Goal: Task Accomplishment & Management: Complete application form

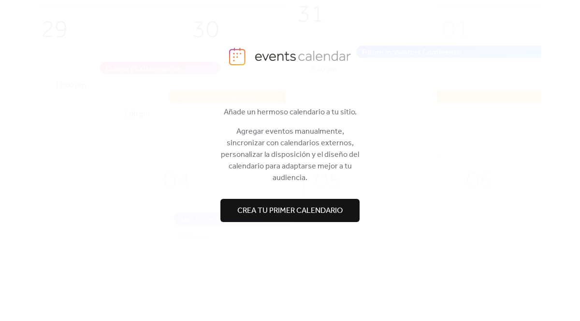
click at [302, 210] on span "Crea tu primer calendario" at bounding box center [289, 211] width 105 height 12
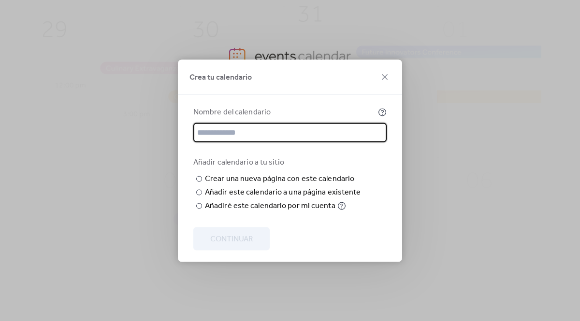
click at [294, 123] on input "text" at bounding box center [289, 132] width 193 height 19
type input "****"
click at [456, 184] on div "Crea tu calendario Nombre del calendario **** Añadir calendario a tu sitio ​ Cr…" at bounding box center [290, 160] width 580 height 321
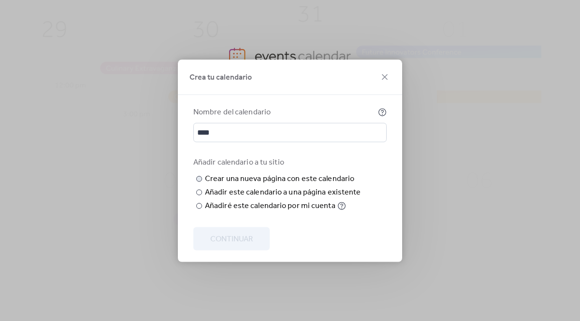
click at [0, 0] on input "text" at bounding box center [0, 0] width 0 height 0
click at [297, 198] on div "Añadir este calendario a una página existente" at bounding box center [283, 192] width 156 height 12
click at [0, 0] on div "Seleccionar página" at bounding box center [0, 0] width 0 height 0
click at [335, 186] on div "Añadir este calendario a una página existente" at bounding box center [283, 192] width 156 height 12
click at [203, 212] on label "​ Añadiré este calendario por mi cuenta" at bounding box center [278, 206] width 170 height 12
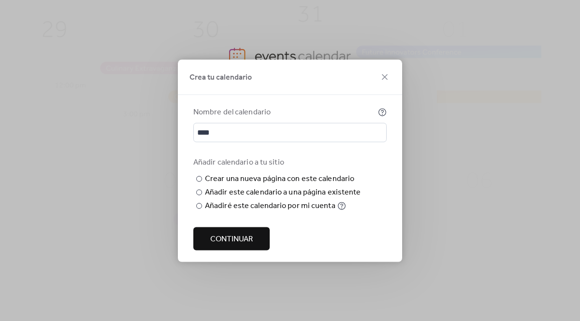
click at [255, 241] on button "Continuar" at bounding box center [231, 238] width 76 height 23
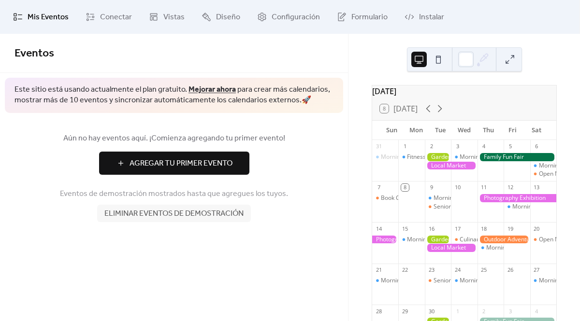
click at [201, 163] on span "Agregar Tu Primer Evento" at bounding box center [180, 164] width 103 height 12
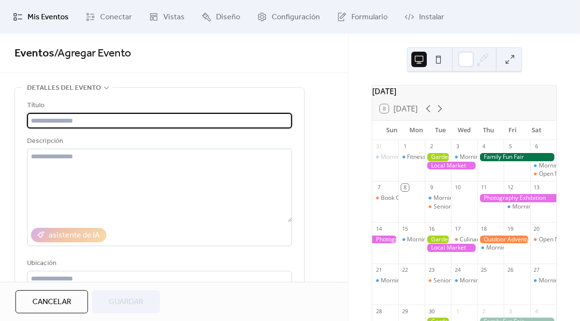
click at [113, 126] on input "text" at bounding box center [159, 120] width 265 height 15
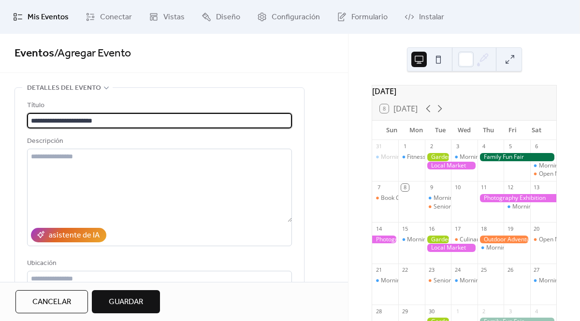
type input "**********"
click at [314, 78] on div "**********" at bounding box center [174, 158] width 348 height 248
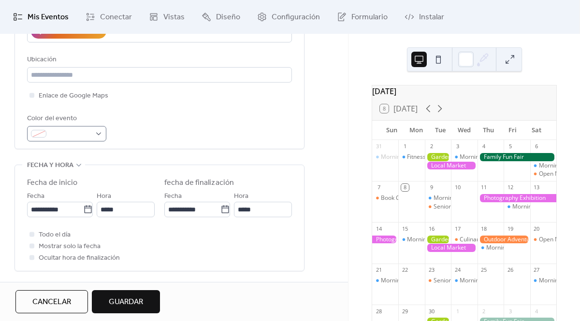
scroll to position [205, 0]
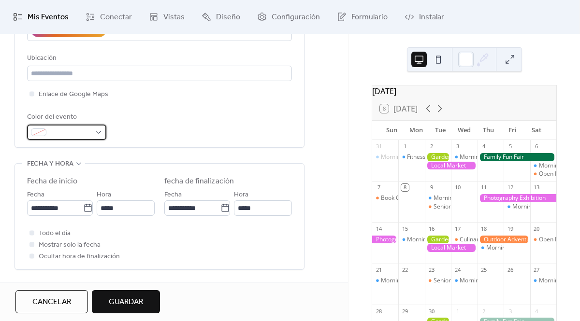
click at [85, 133] on span at bounding box center [70, 133] width 41 height 12
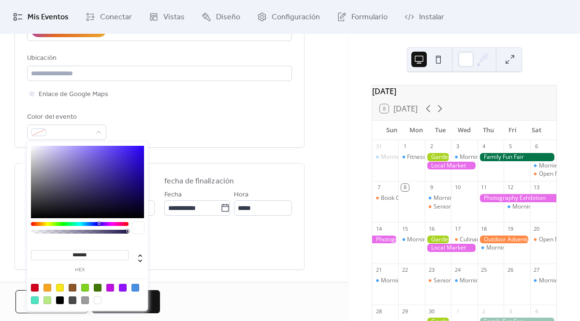
click at [91, 254] on input "*******" at bounding box center [80, 255] width 98 height 10
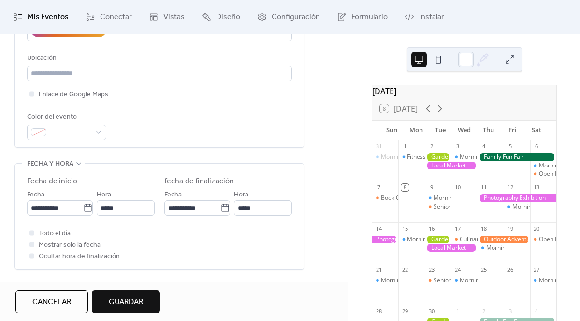
scroll to position [259, 0]
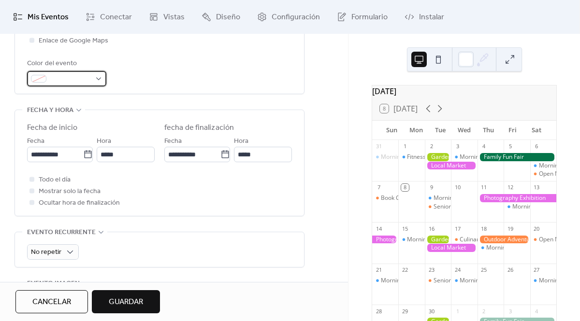
click at [73, 84] on span at bounding box center [70, 79] width 41 height 12
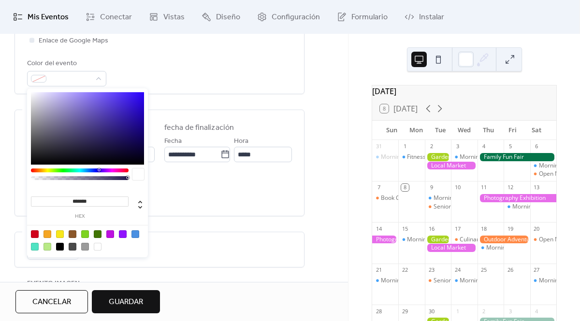
click at [84, 200] on input "*******" at bounding box center [80, 202] width 98 height 10
paste input
type input "*******"
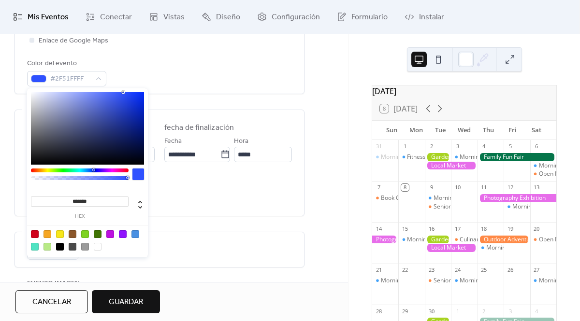
click at [197, 227] on div "**********" at bounding box center [159, 135] width 290 height 612
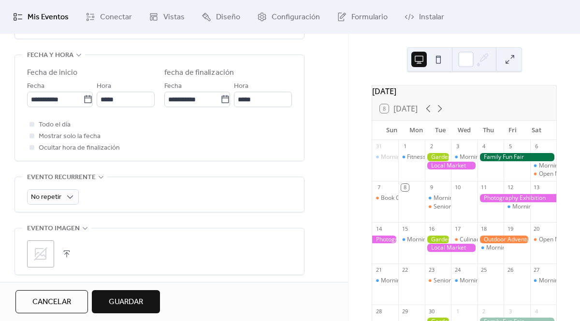
scroll to position [369, 0]
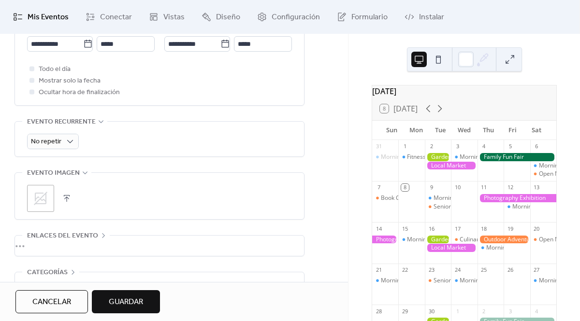
click at [44, 199] on icon at bounding box center [40, 198] width 15 height 15
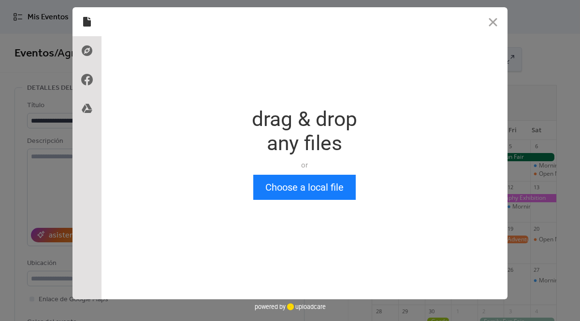
scroll to position [0, 0]
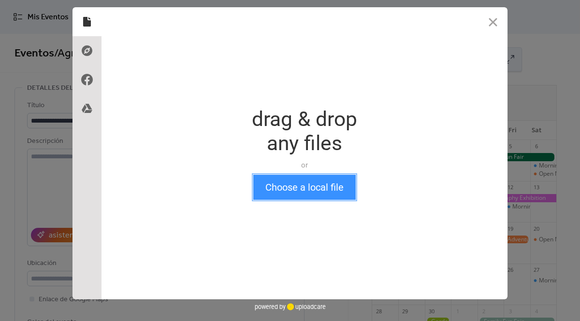
click at [291, 187] on button "Choose a local file" at bounding box center [304, 187] width 102 height 25
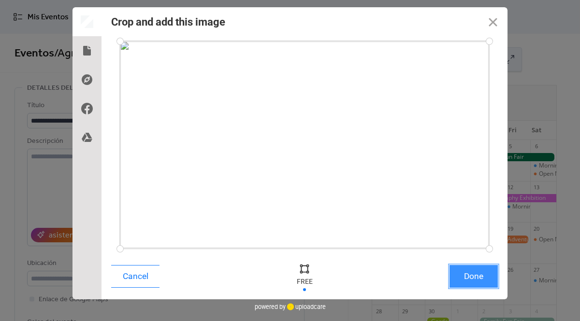
click at [478, 280] on button "Done" at bounding box center [473, 276] width 48 height 23
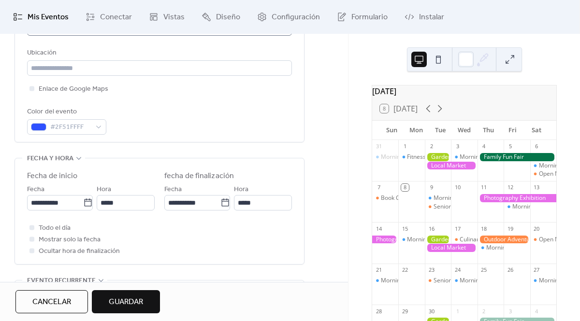
scroll to position [0, 0]
click at [50, 204] on input "**********" at bounding box center [55, 202] width 56 height 15
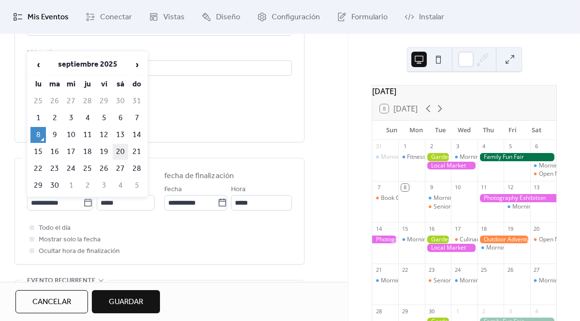
click at [125, 149] on td "20" at bounding box center [120, 152] width 15 height 16
type input "**********"
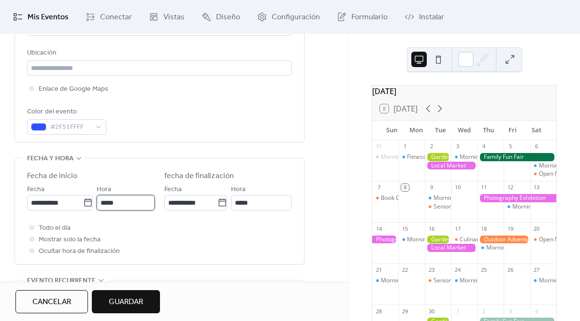
click at [115, 204] on input "*****" at bounding box center [126, 202] width 58 height 15
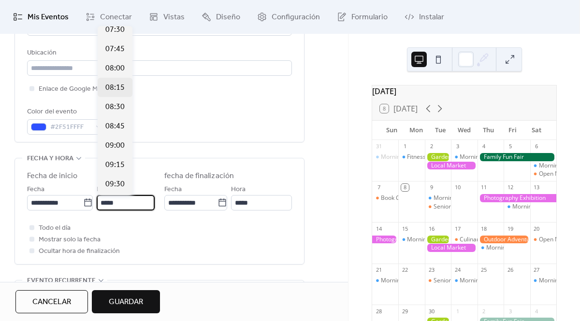
scroll to position [588, 0]
click at [122, 146] on span "09:00" at bounding box center [114, 144] width 19 height 12
type input "*****"
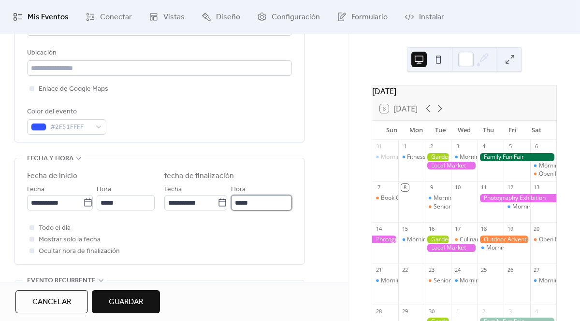
click at [249, 206] on input "*****" at bounding box center [261, 202] width 61 height 15
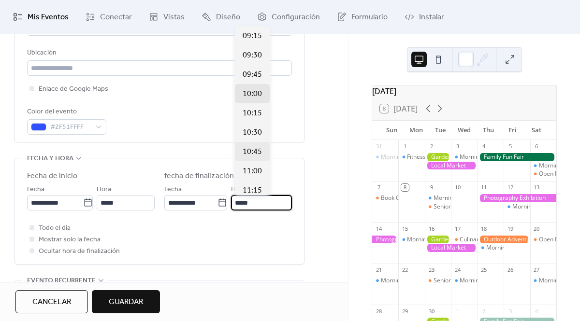
scroll to position [129, 0]
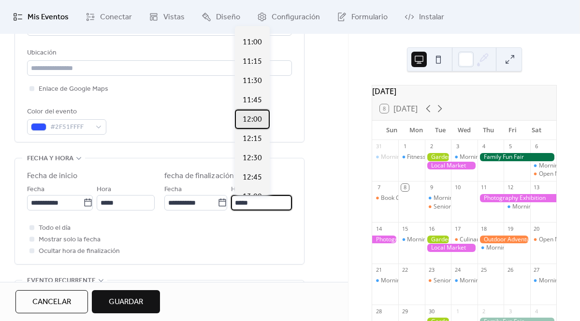
click at [258, 114] on span "12:00" at bounding box center [251, 120] width 19 height 12
type input "*****"
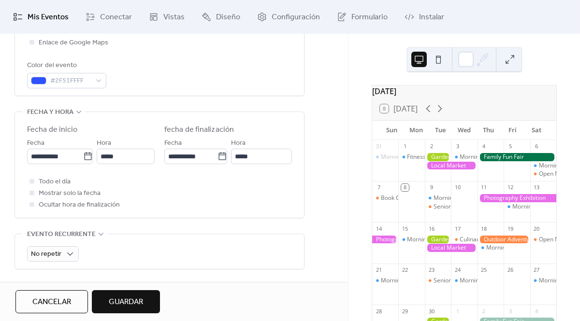
scroll to position [0, 0]
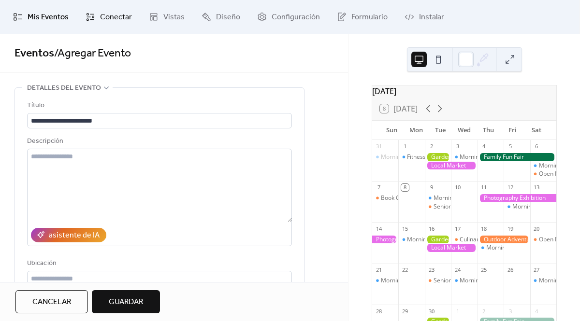
click at [108, 18] on span "Conectar" at bounding box center [116, 18] width 32 height 12
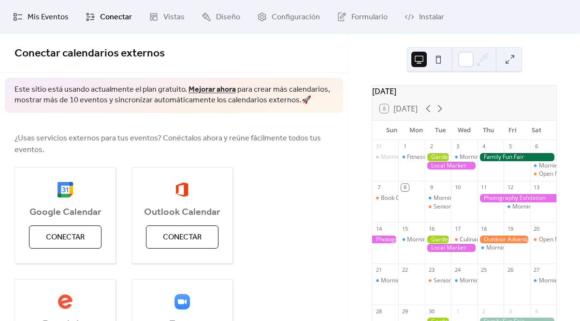
click at [48, 19] on span "Mis Eventos" at bounding box center [48, 18] width 41 height 12
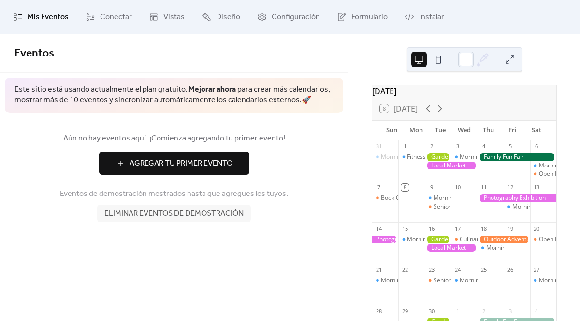
click at [181, 158] on span "Agregar Tu Primer Evento" at bounding box center [180, 164] width 103 height 12
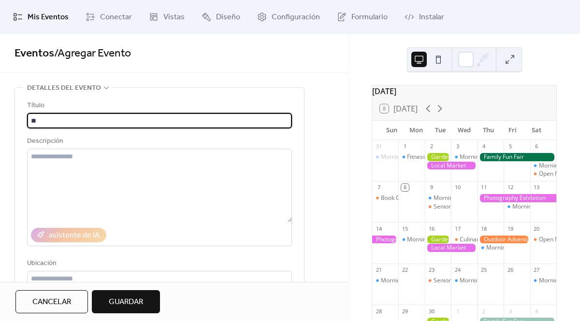
type input "*"
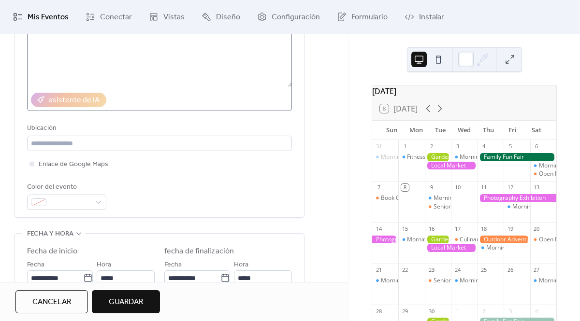
scroll to position [160, 0]
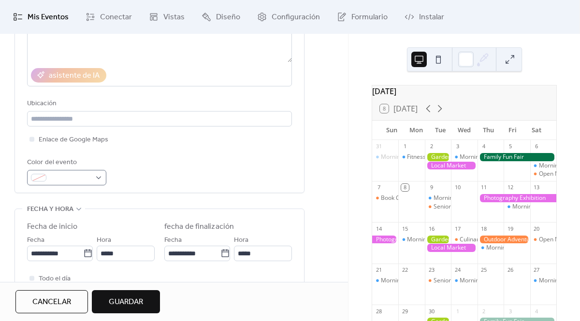
type input "*********"
click at [82, 177] on span at bounding box center [70, 178] width 41 height 12
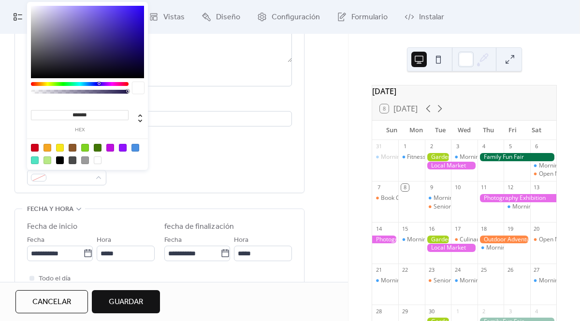
click at [84, 114] on input "*******" at bounding box center [80, 115] width 98 height 10
paste input
type input "*******"
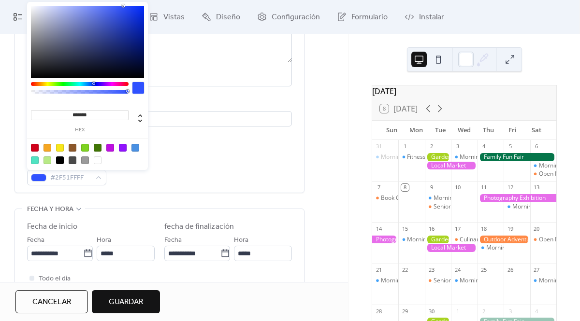
click at [139, 191] on div "Título ********* Descripción asistente de IA Ubicación Enlace de Google Maps Co…" at bounding box center [159, 60] width 265 height 265
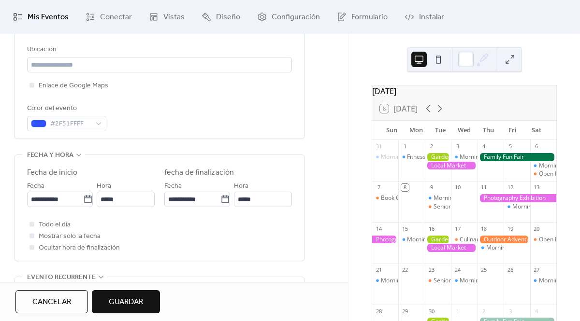
scroll to position [252, 0]
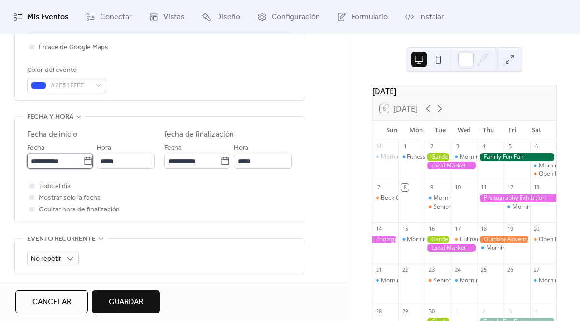
click at [61, 160] on input "**********" at bounding box center [55, 161] width 56 height 15
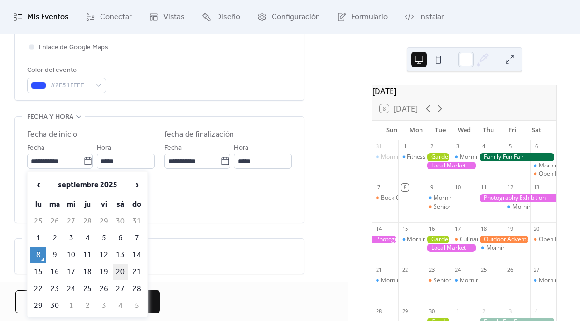
click at [124, 266] on td "20" at bounding box center [120, 272] width 15 height 16
type input "**********"
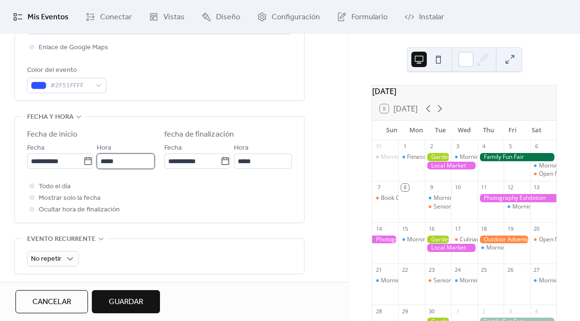
click at [123, 162] on input "*****" at bounding box center [126, 161] width 58 height 15
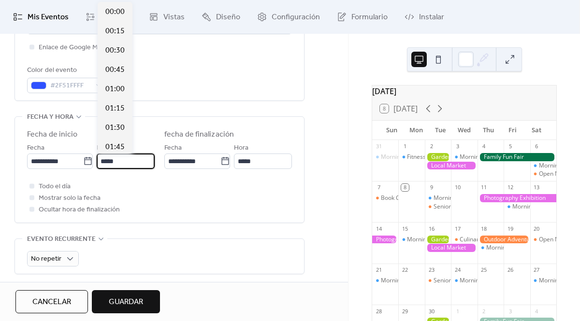
click at [123, 162] on input "*****" at bounding box center [126, 161] width 58 height 15
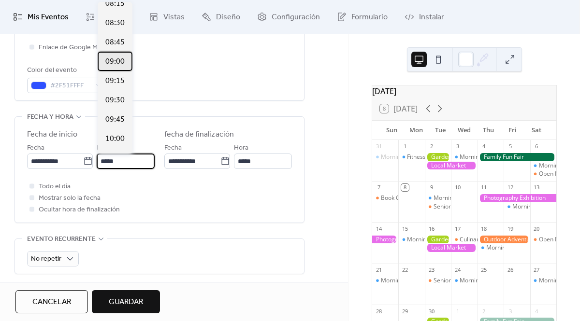
click at [119, 68] on div "09:00" at bounding box center [115, 61] width 35 height 19
type input "*****"
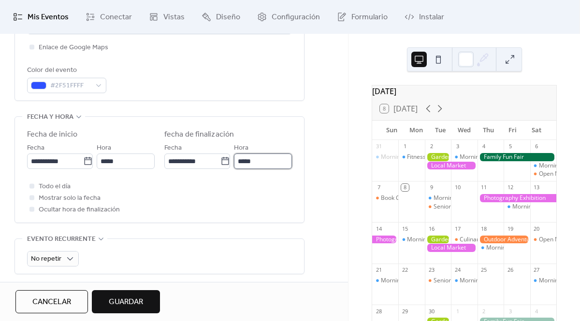
click at [255, 160] on input "*****" at bounding box center [263, 161] width 58 height 15
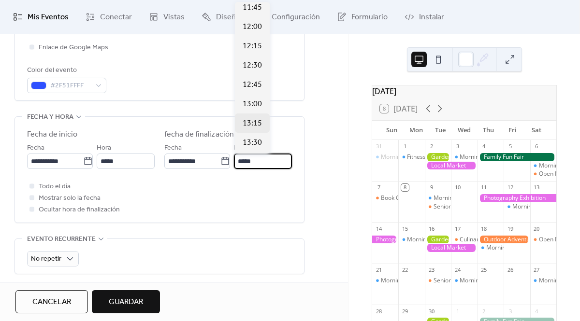
scroll to position [194, 0]
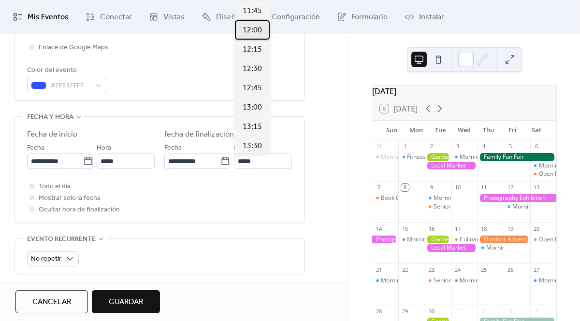
click at [256, 27] on span "12:00" at bounding box center [251, 31] width 19 height 12
type input "*****"
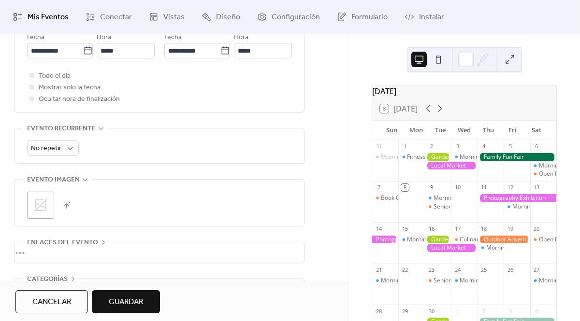
scroll to position [429, 0]
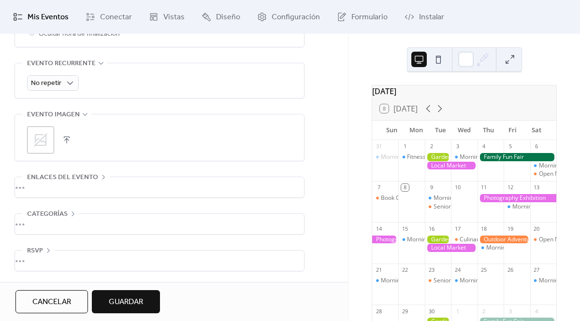
click at [46, 139] on icon at bounding box center [40, 139] width 15 height 15
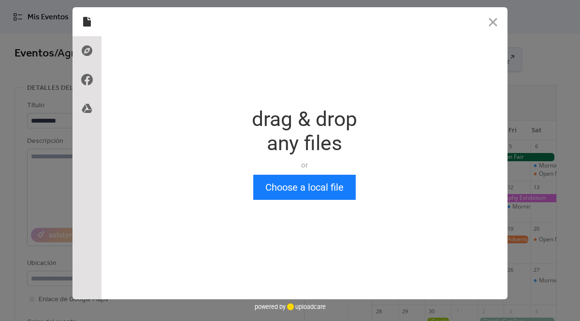
scroll to position [0, 0]
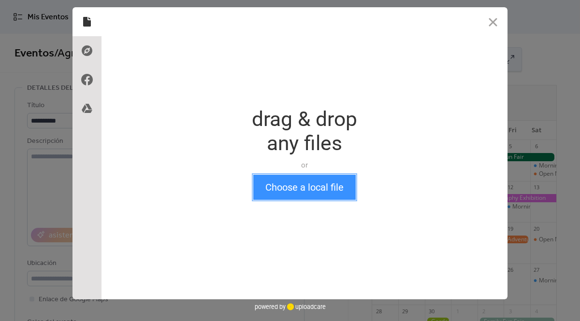
click at [276, 187] on button "Choose a local file" at bounding box center [304, 187] width 102 height 25
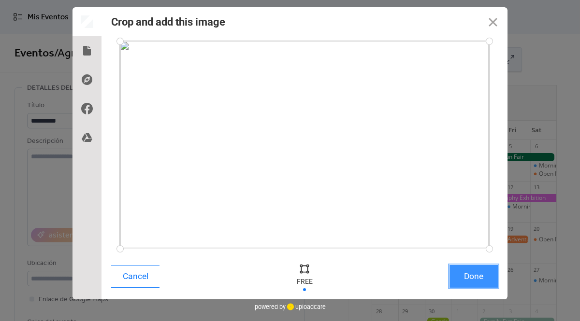
click at [450, 268] on button "Done" at bounding box center [473, 276] width 48 height 23
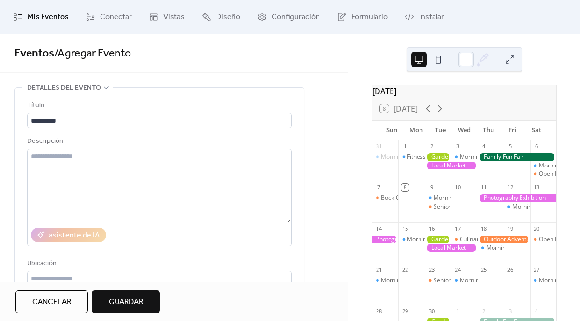
click at [134, 298] on span "Guardar" at bounding box center [126, 303] width 34 height 12
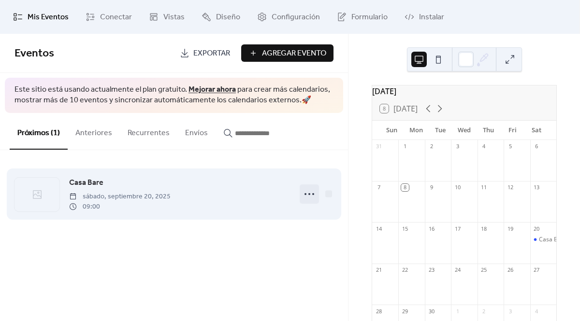
click at [304, 187] on icon at bounding box center [308, 193] width 15 height 15
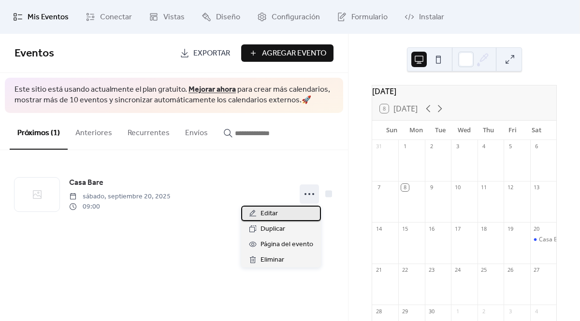
click at [262, 212] on span "Editar" at bounding box center [268, 214] width 17 height 12
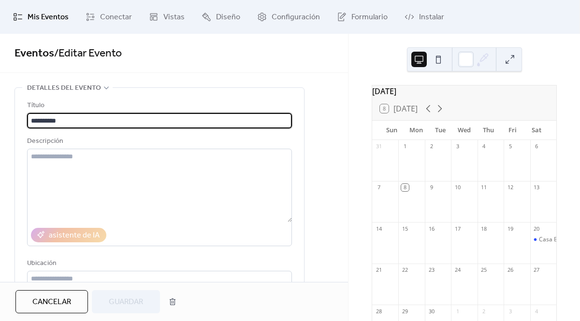
click at [238, 66] on div "Eventos / Editar Evento" at bounding box center [174, 53] width 348 height 39
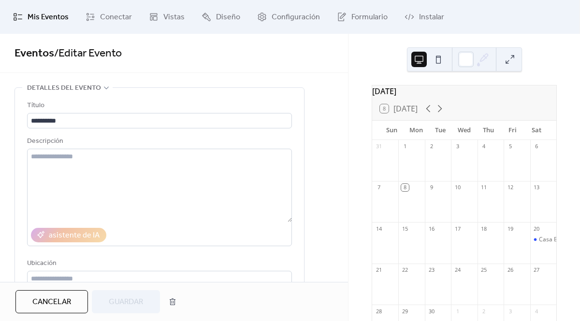
click at [47, 16] on span "Mis Eventos" at bounding box center [48, 18] width 41 height 12
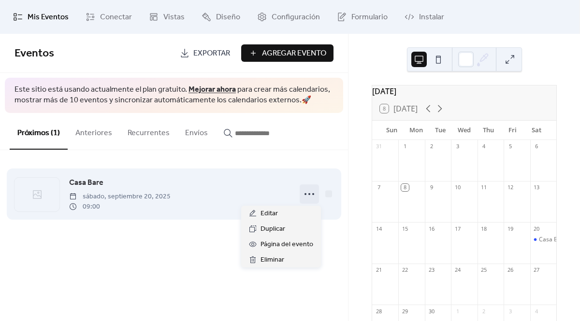
click at [314, 196] on icon at bounding box center [308, 193] width 15 height 15
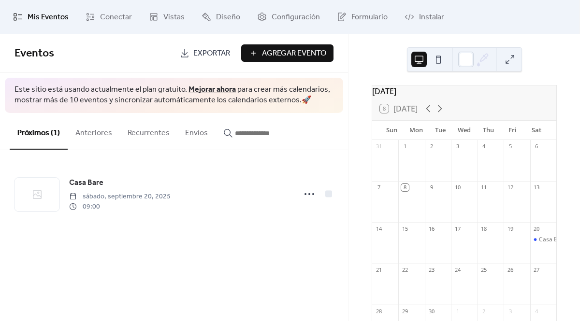
click at [307, 287] on div "Eventos Exportar Agregar Evento Este sitio está usando actualmente el plan grat…" at bounding box center [174, 177] width 348 height 287
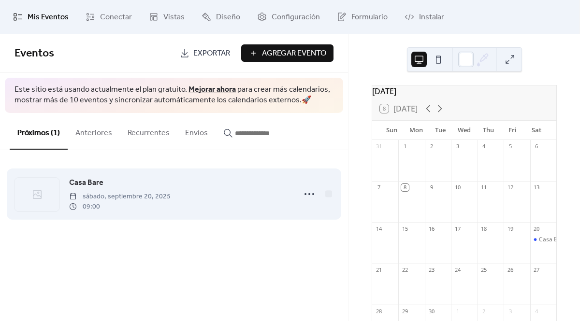
click at [99, 182] on span "Casa Bare" at bounding box center [86, 183] width 34 height 12
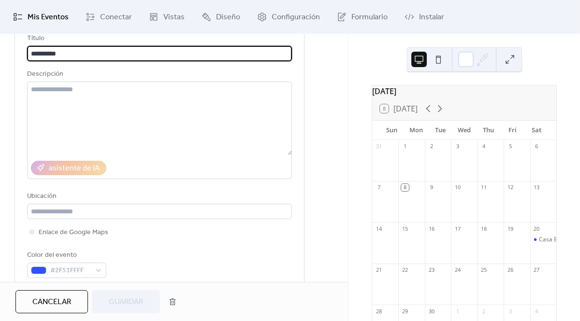
scroll to position [68, 0]
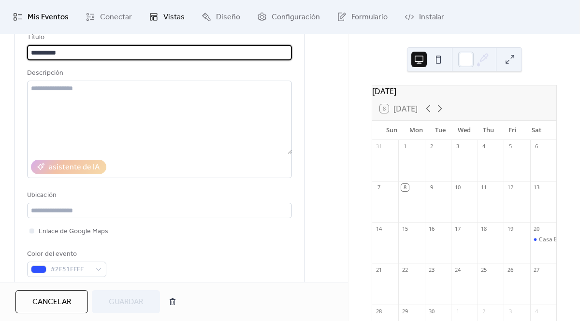
click at [165, 14] on span "Vistas" at bounding box center [173, 18] width 21 height 12
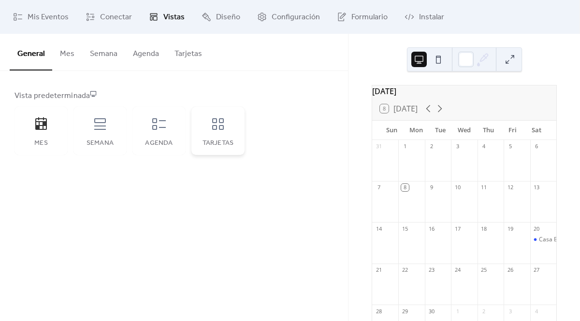
click at [218, 128] on icon at bounding box center [217, 123] width 15 height 15
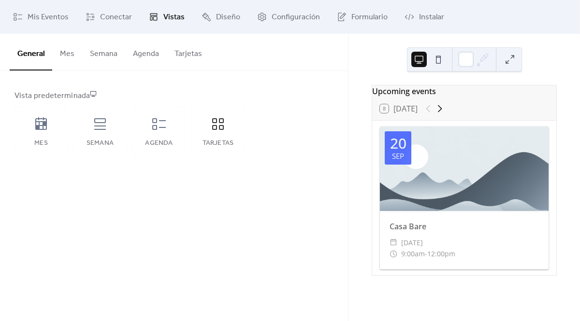
click at [437, 114] on icon at bounding box center [440, 109] width 12 height 12
click at [428, 114] on div at bounding box center [433, 109] width 23 height 12
click at [123, 15] on span "Conectar" at bounding box center [116, 18] width 32 height 12
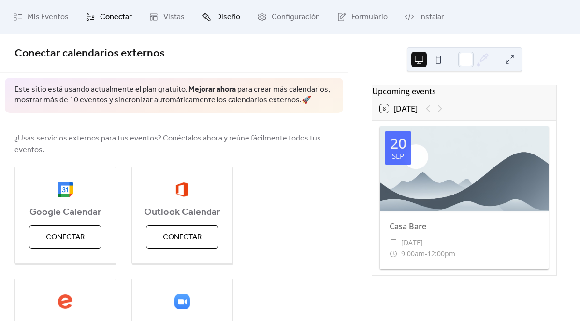
click at [227, 22] on span "Diseño" at bounding box center [228, 18] width 24 height 12
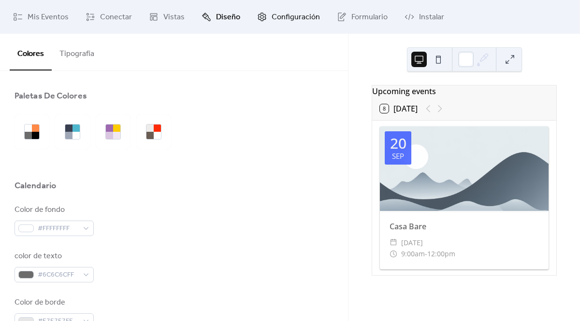
click at [282, 21] on span "Configuración" at bounding box center [295, 18] width 48 height 12
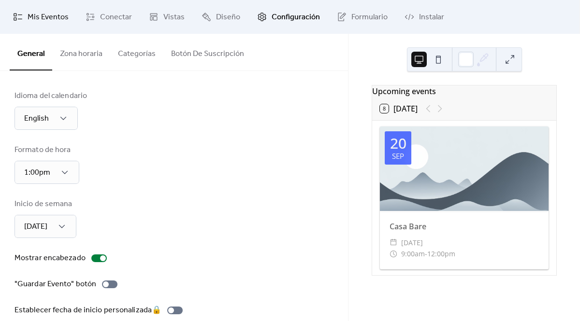
click at [47, 14] on span "Mis Eventos" at bounding box center [48, 18] width 41 height 12
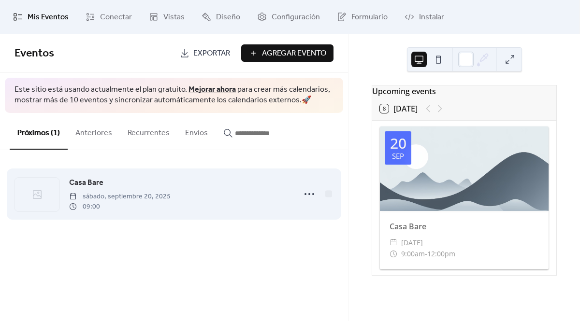
click at [129, 184] on div "Casa Bare [DATE] 09:00" at bounding box center [179, 194] width 221 height 35
click at [85, 181] on span "Casa Bare" at bounding box center [86, 183] width 34 height 12
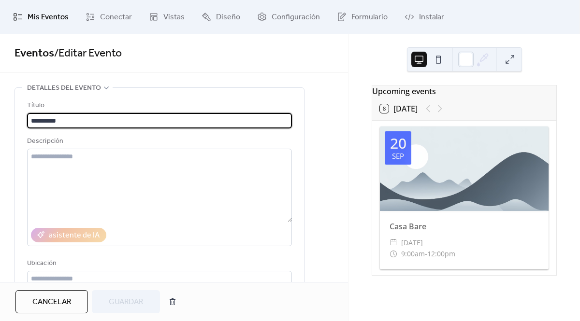
click at [54, 120] on input "*********" at bounding box center [159, 120] width 265 height 15
type input "**********"
click at [312, 61] on span "Eventos / Editar Evento" at bounding box center [173, 53] width 319 height 19
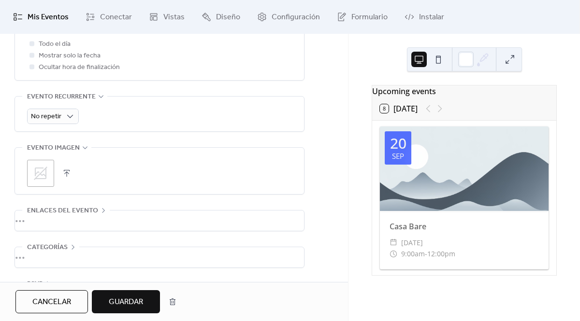
scroll to position [410, 0]
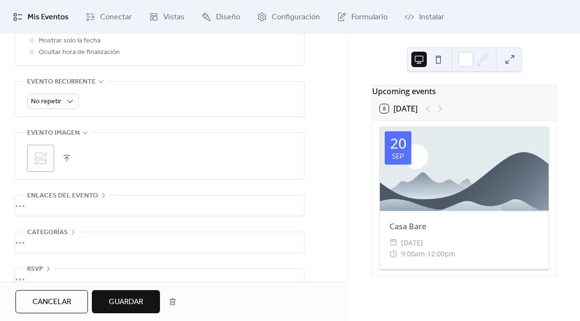
click at [100, 199] on div "•••" at bounding box center [159, 206] width 289 height 20
click at [100, 198] on icon at bounding box center [103, 196] width 8 height 8
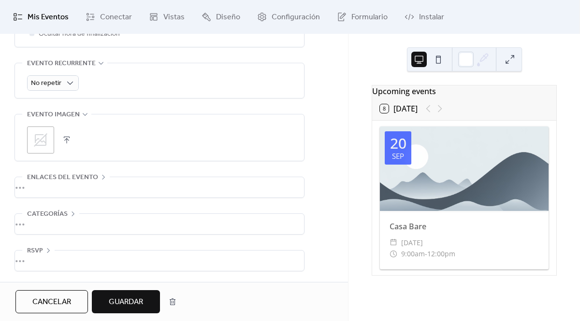
click at [72, 214] on div "•••" at bounding box center [159, 224] width 289 height 20
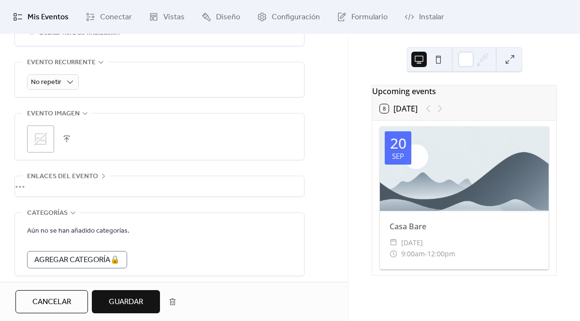
click at [72, 213] on div "•••" at bounding box center [159, 213] width 289 height 1
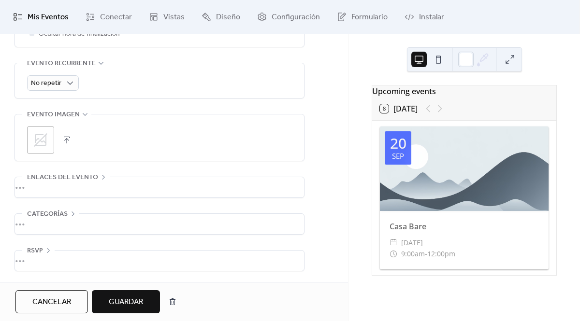
click at [52, 252] on div "•••" at bounding box center [159, 261] width 289 height 20
click at [52, 252] on icon at bounding box center [48, 250] width 8 height 8
click at [138, 302] on span "Guardar" at bounding box center [126, 303] width 34 height 12
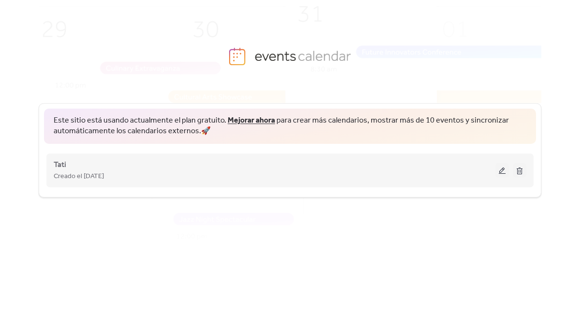
click at [74, 171] on span "Creado el [DATE]" at bounding box center [79, 177] width 50 height 12
click at [502, 170] on button at bounding box center [502, 170] width 14 height 14
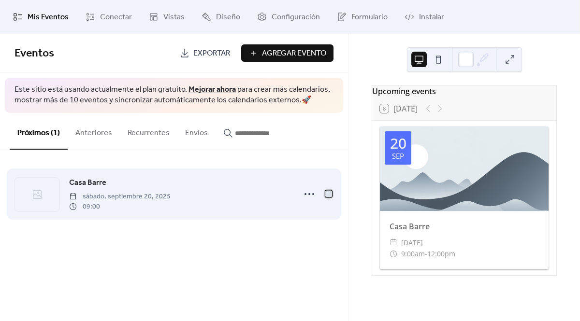
click at [326, 196] on div at bounding box center [328, 193] width 7 height 7
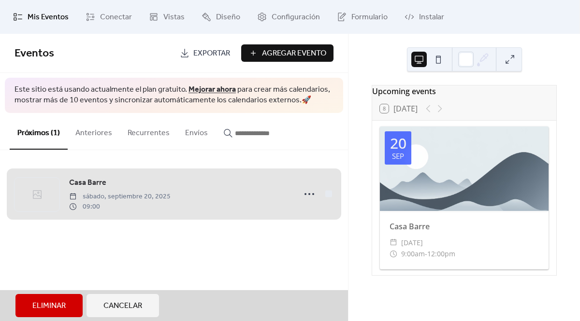
click at [326, 196] on div "Casa Barre [DATE] 09:00" at bounding box center [173, 194] width 319 height 59
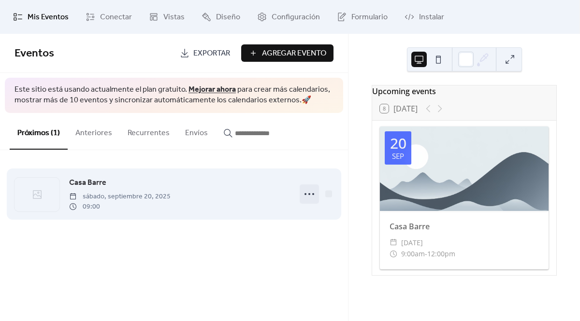
click at [302, 192] on icon at bounding box center [308, 193] width 15 height 15
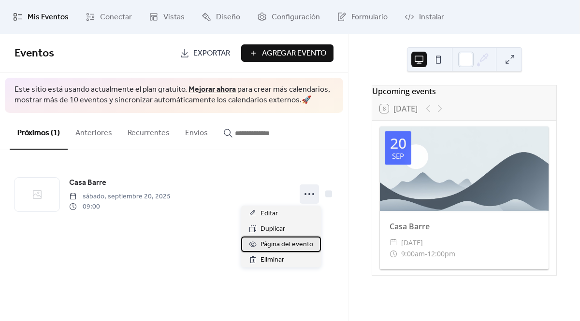
click at [291, 243] on span "Página del evento" at bounding box center [286, 245] width 53 height 12
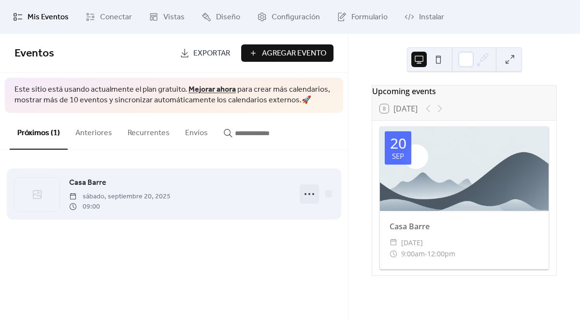
click at [307, 198] on icon at bounding box center [308, 193] width 15 height 15
click at [250, 187] on div "Casa Barre [DATE] 09:00" at bounding box center [179, 194] width 221 height 35
click at [310, 199] on icon at bounding box center [308, 193] width 15 height 15
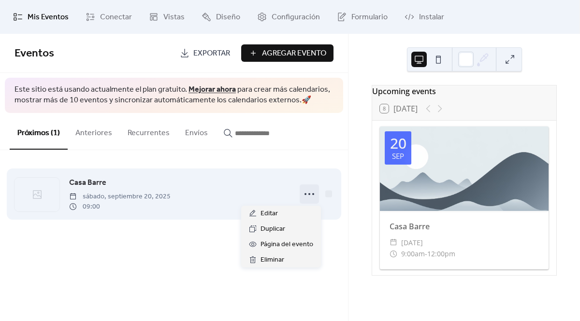
click at [310, 199] on icon at bounding box center [308, 193] width 15 height 15
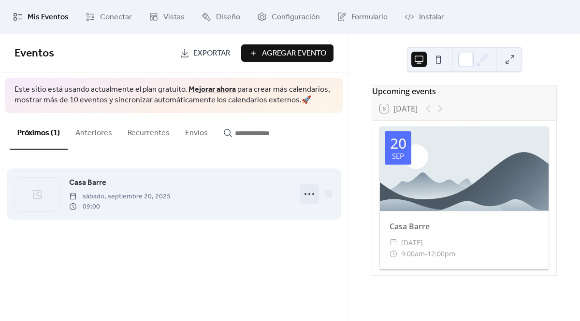
click at [310, 199] on icon at bounding box center [308, 193] width 15 height 15
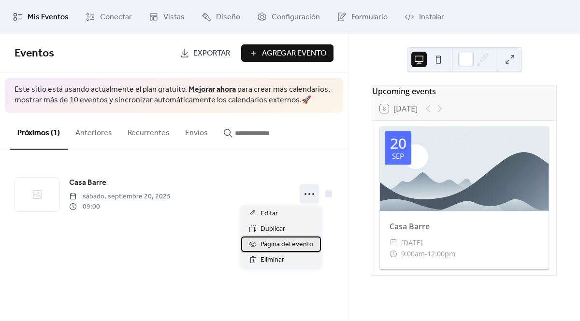
click at [278, 240] on span "Página del evento" at bounding box center [286, 245] width 53 height 12
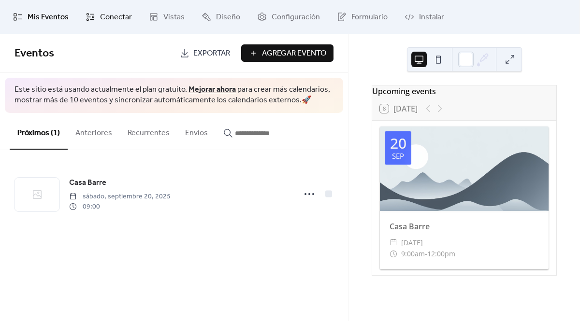
click at [113, 14] on span "Conectar" at bounding box center [116, 18] width 32 height 12
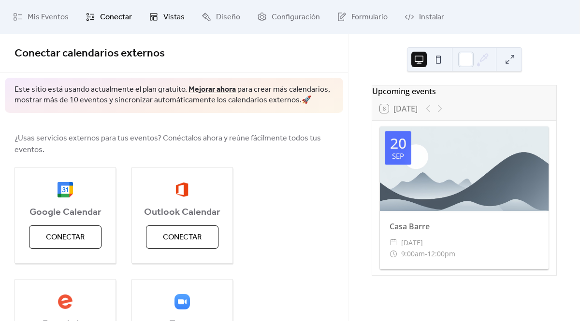
click at [175, 8] on link "Vistas" at bounding box center [167, 17] width 50 height 26
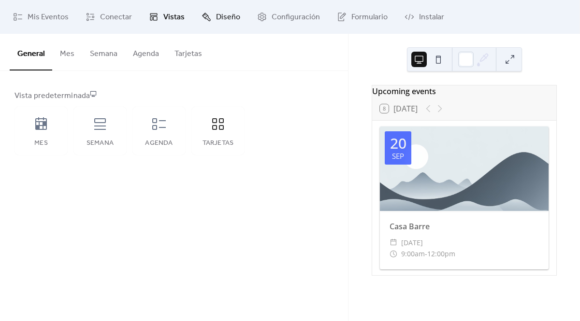
click at [219, 15] on span "Diseño" at bounding box center [228, 18] width 24 height 12
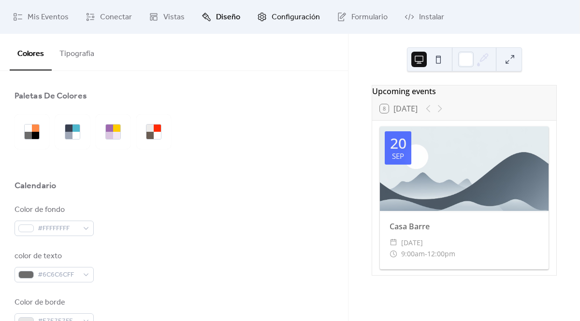
click at [282, 12] on span "Configuración" at bounding box center [295, 18] width 48 height 12
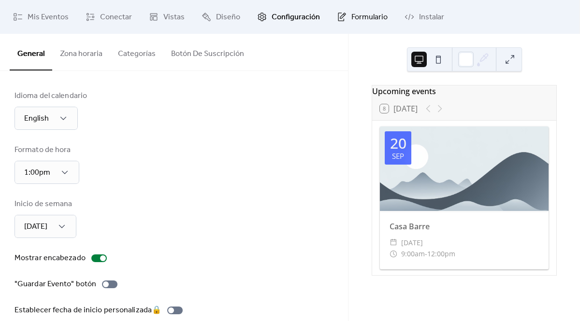
click at [358, 19] on span "Formulario" at bounding box center [369, 18] width 36 height 12
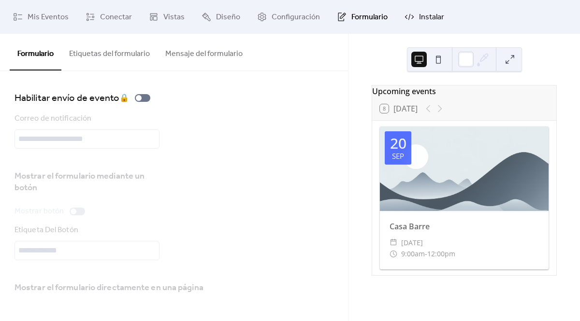
click at [416, 8] on link "Instalar" at bounding box center [424, 17] width 54 height 26
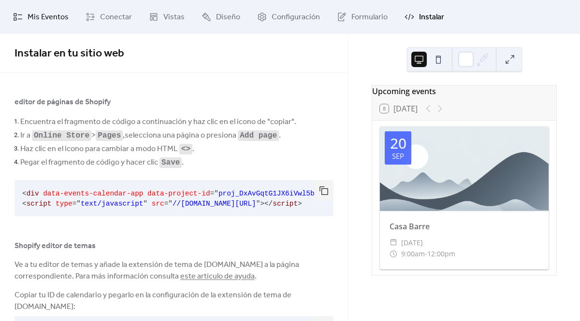
click at [37, 16] on span "Mis Eventos" at bounding box center [48, 18] width 41 height 12
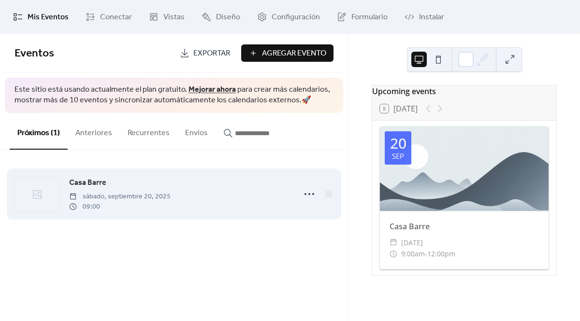
click at [97, 184] on span "Casa Barre" at bounding box center [87, 183] width 37 height 12
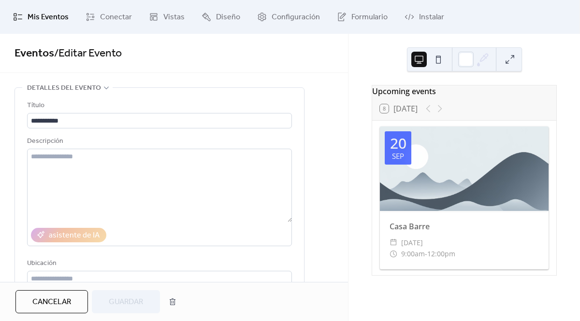
click at [102, 85] on icon at bounding box center [106, 88] width 8 height 8
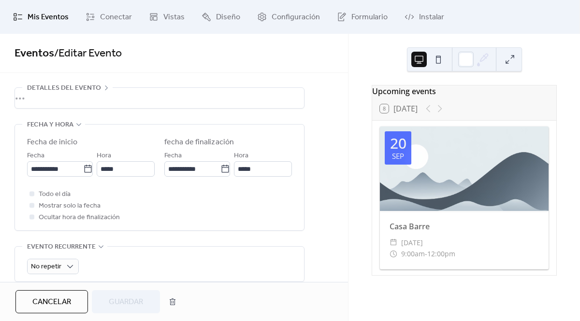
click at [74, 128] on div "fecha y hora" at bounding box center [53, 125] width 63 height 12
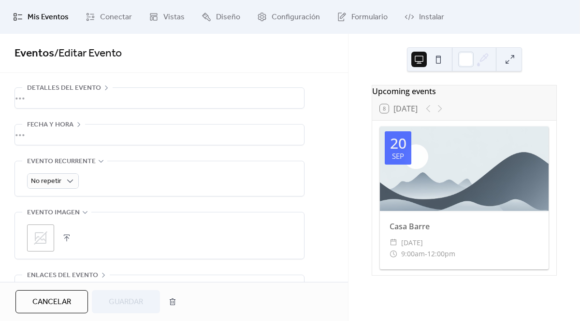
click at [96, 87] on span "Detalles del evento" at bounding box center [64, 89] width 74 height 12
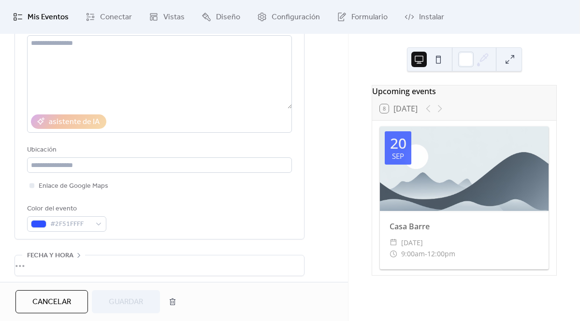
scroll to position [146, 0]
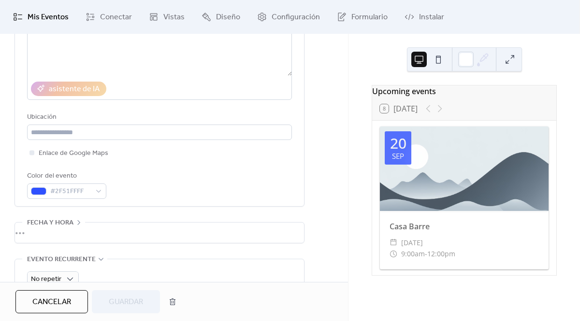
click at [80, 219] on icon at bounding box center [79, 223] width 8 height 8
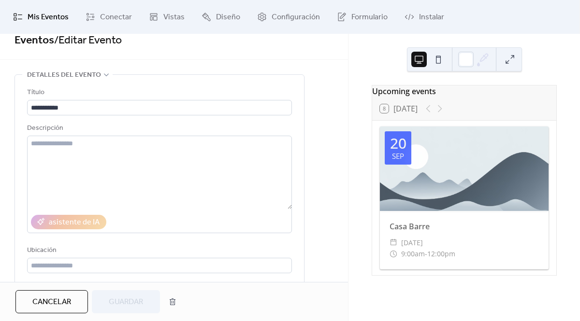
scroll to position [0, 0]
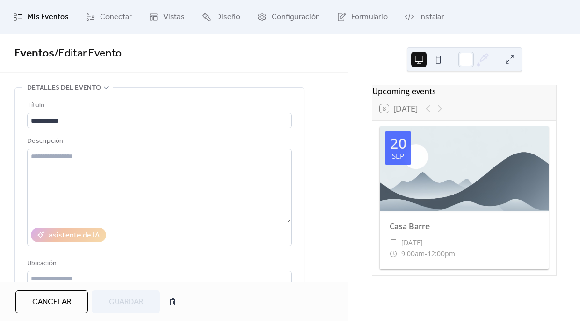
click at [57, 303] on span "Cancelar" at bounding box center [51, 303] width 39 height 12
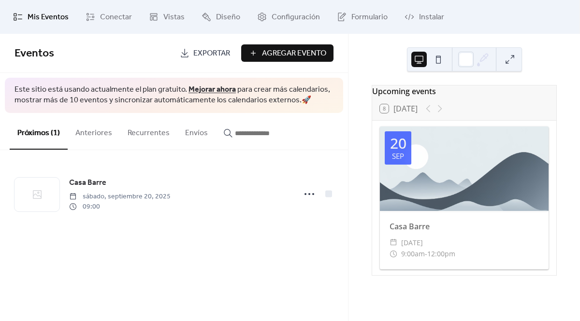
click at [374, 56] on div "Upcoming events 8 [DATE] [DATE] Casa Barre ​ [DATE] ​ 9:00am - 12:00pm" at bounding box center [463, 177] width 231 height 287
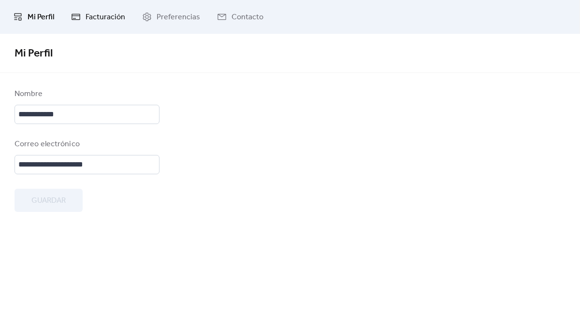
click at [98, 14] on span "Facturación" at bounding box center [105, 18] width 40 height 12
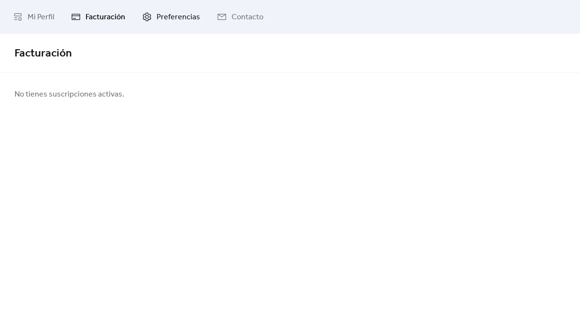
click at [150, 23] on link "Preferencias" at bounding box center [171, 17] width 72 height 26
click at [255, 16] on span "Contacto" at bounding box center [247, 18] width 32 height 12
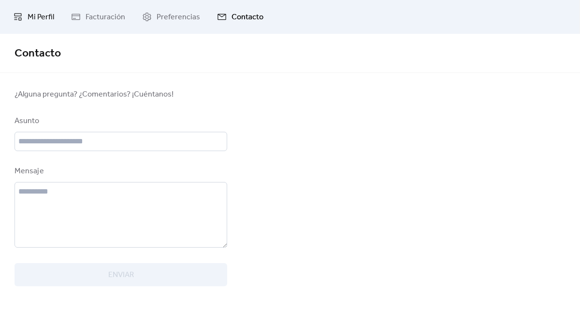
click at [30, 7] on link "Mi Perfil" at bounding box center [34, 17] width 56 height 26
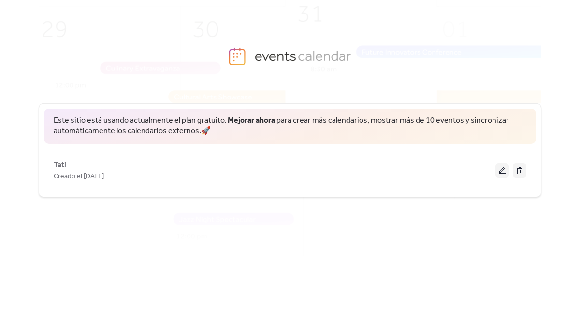
click at [553, 82] on body "Este sitio está usando actualmente el plan gratuito. Mejorar ahora para crear m…" at bounding box center [290, 160] width 580 height 321
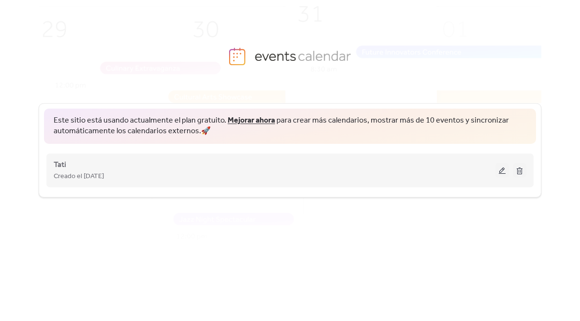
click at [499, 171] on button at bounding box center [502, 170] width 14 height 14
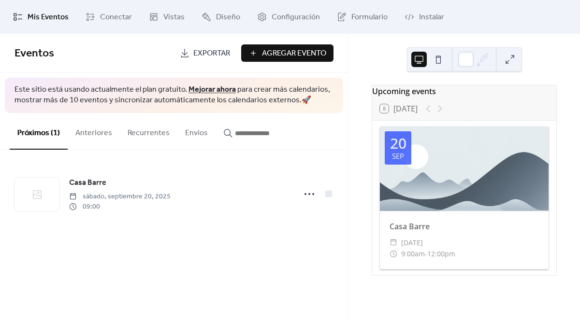
click at [359, 57] on div "Upcoming events 8 [DATE] [DATE] Casa Barre ​ [DATE] ​ 9:00am - 12:00pm" at bounding box center [463, 177] width 231 height 287
click at [112, 12] on span "Conectar" at bounding box center [116, 18] width 32 height 12
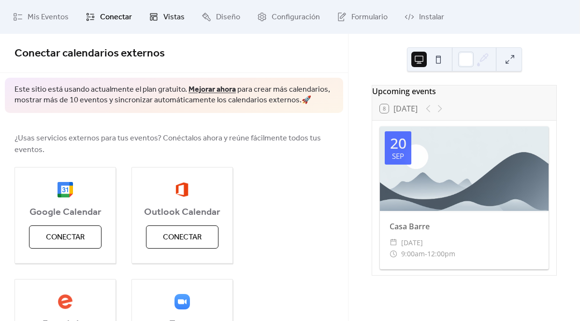
click at [163, 14] on span "Vistas" at bounding box center [173, 18] width 21 height 12
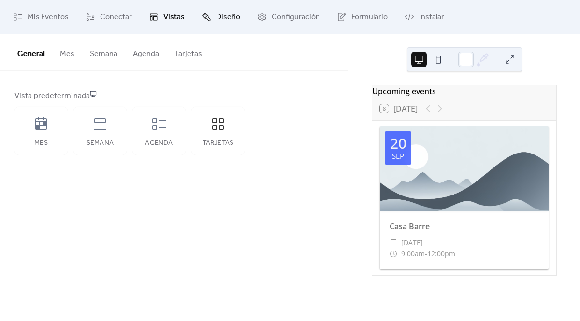
click at [220, 14] on span "Diseño" at bounding box center [228, 18] width 24 height 12
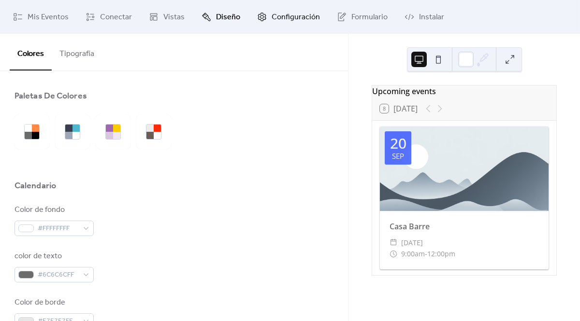
click at [280, 15] on span "Configuración" at bounding box center [295, 18] width 48 height 12
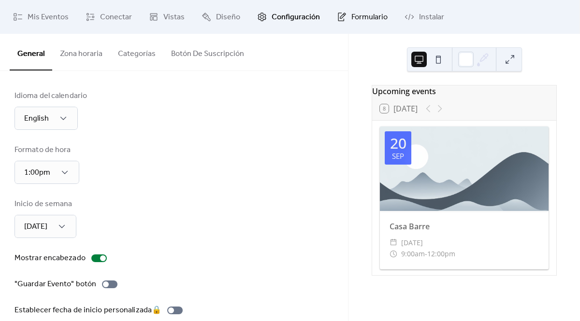
click at [374, 20] on span "Formulario" at bounding box center [369, 18] width 36 height 12
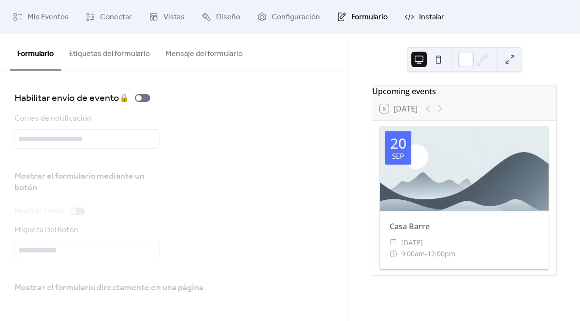
click at [419, 16] on span "Instalar" at bounding box center [431, 18] width 25 height 12
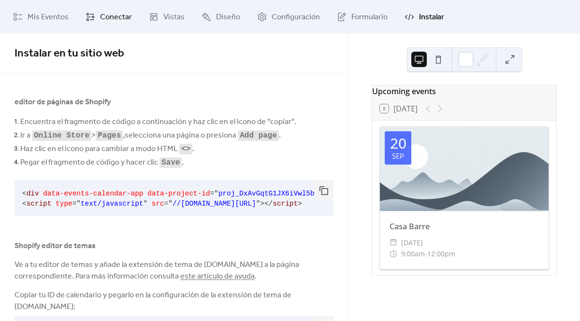
click at [102, 15] on span "Conectar" at bounding box center [116, 18] width 32 height 12
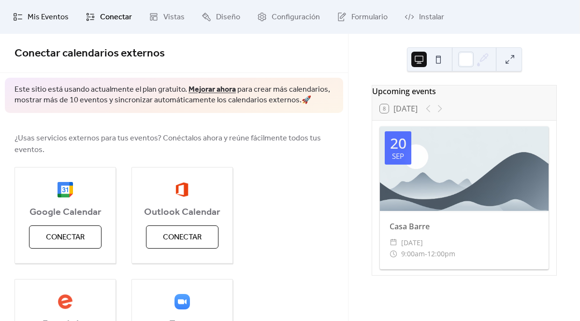
click at [29, 17] on span "Mis Eventos" at bounding box center [48, 18] width 41 height 12
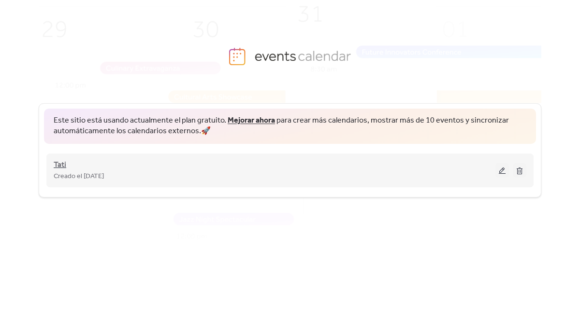
click at [57, 164] on span "Tati" at bounding box center [60, 165] width 13 height 12
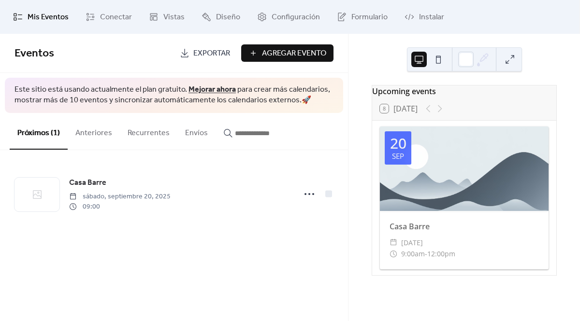
click at [240, 133] on input "button" at bounding box center [264, 134] width 58 height 12
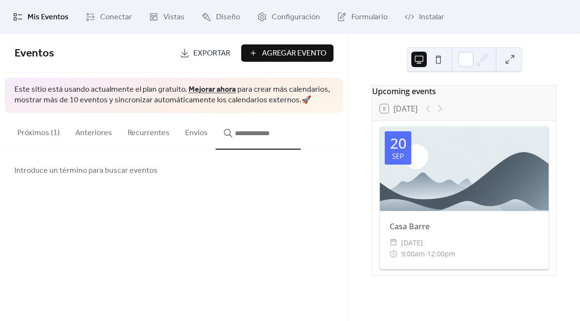
click at [152, 141] on button "Recurrentes" at bounding box center [148, 131] width 57 height 36
click at [180, 133] on button "Envíos" at bounding box center [196, 131] width 38 height 36
click at [68, 133] on button "Anteriores" at bounding box center [94, 131] width 52 height 36
click at [44, 133] on button "Próximos (1)" at bounding box center [39, 131] width 58 height 36
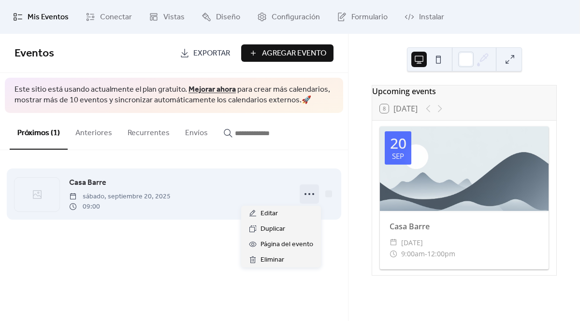
click at [308, 190] on icon at bounding box center [308, 193] width 15 height 15
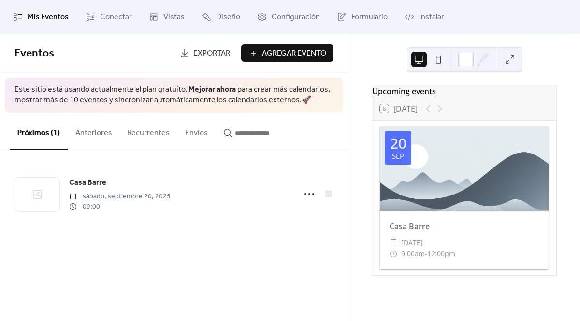
click at [272, 261] on div "Eventos Exportar Agregar Evento Este sitio está usando actualmente el plan grat…" at bounding box center [174, 177] width 348 height 287
click at [86, 135] on button "Anteriores" at bounding box center [94, 131] width 52 height 36
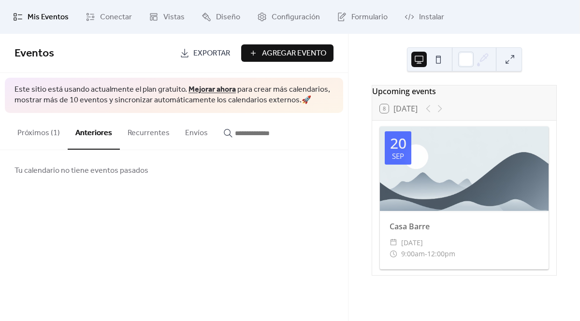
click at [49, 133] on button "Próximos (1)" at bounding box center [39, 131] width 58 height 36
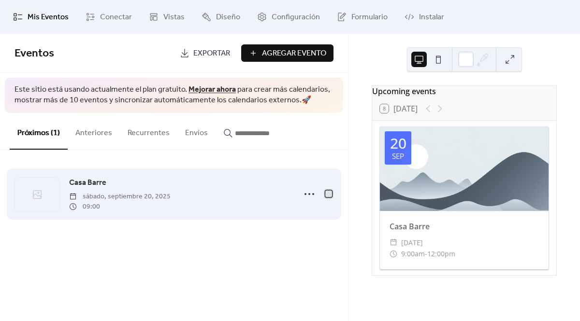
click at [326, 198] on div at bounding box center [329, 194] width 10 height 10
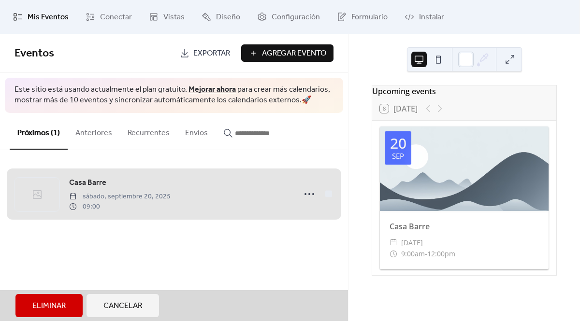
click at [326, 198] on div "Casa Barre [DATE] 09:00" at bounding box center [173, 194] width 319 height 59
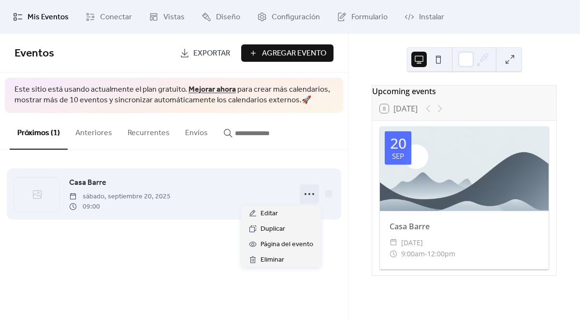
click at [311, 194] on icon at bounding box center [308, 193] width 15 height 15
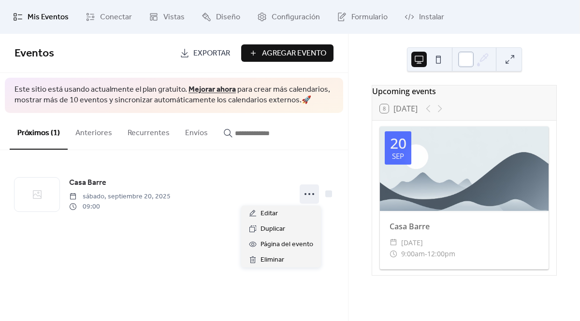
click at [464, 65] on div at bounding box center [465, 59] width 15 height 15
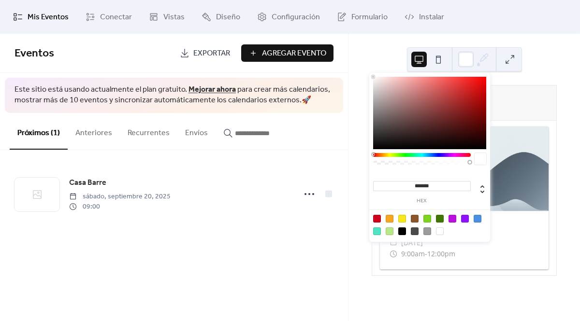
click at [431, 191] on div "******* hex" at bounding box center [422, 191] width 98 height 26
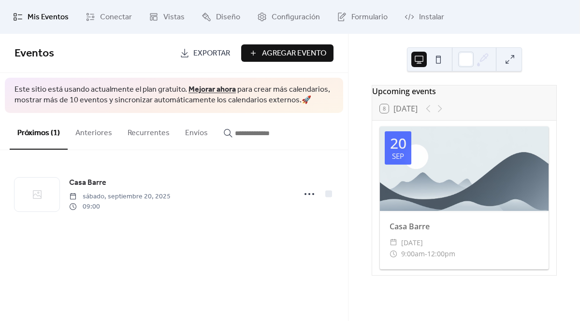
click at [553, 40] on div "Upcoming events 8 [DATE] [DATE] Casa Barre ​ [DATE] ​ 9:00am - 12:00pm" at bounding box center [463, 177] width 231 height 287
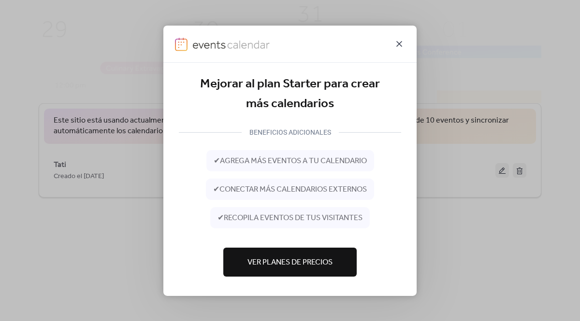
click at [397, 47] on icon at bounding box center [399, 44] width 12 height 12
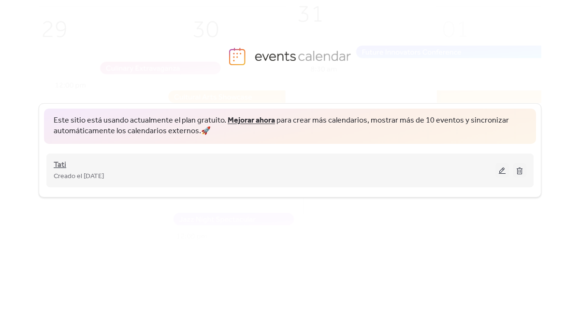
click at [56, 164] on span "Tati" at bounding box center [60, 165] width 13 height 12
click at [504, 172] on button at bounding box center [502, 170] width 14 height 14
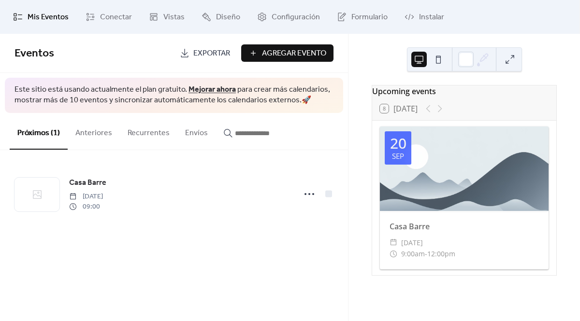
click at [286, 265] on div "Eventos Exportar Agregar Evento Este sitio está usando actualmente el plan grat…" at bounding box center [174, 177] width 348 height 287
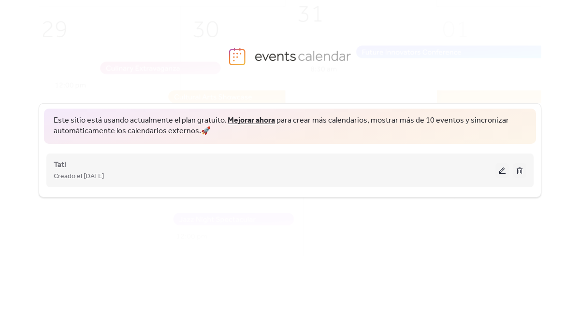
click at [501, 169] on button at bounding box center [502, 170] width 14 height 14
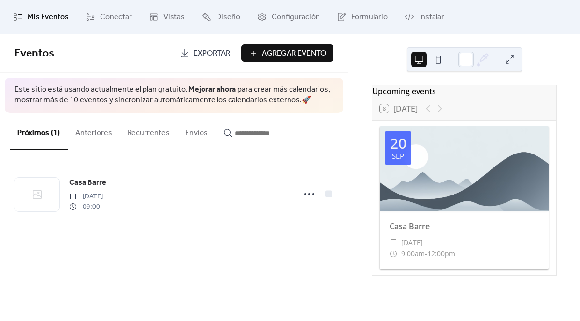
click at [381, 58] on div "Upcoming events 8 [DATE] [DATE] Casa Barre ​ [DATE] ​ 9:00am - 12:00pm" at bounding box center [463, 177] width 231 height 287
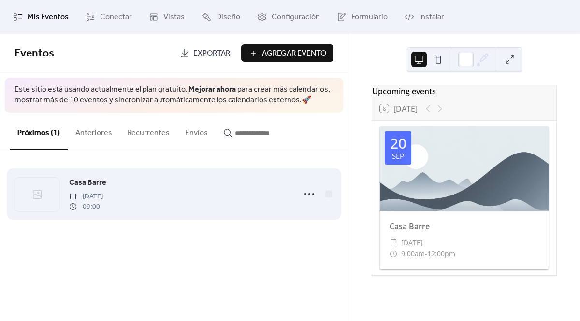
click at [316, 183] on div "Casa Barre Saturday, September 20, 2025 09:00" at bounding box center [173, 194] width 319 height 59
click at [328, 193] on div at bounding box center [328, 193] width 7 height 7
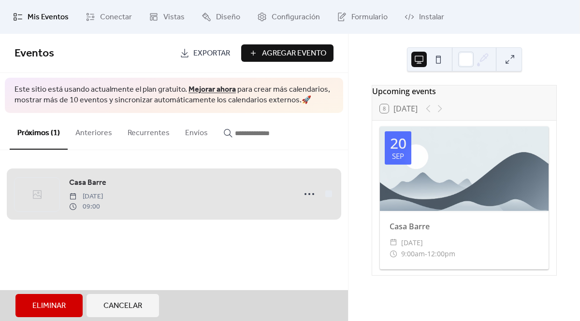
click at [328, 193] on div "Casa Barre Saturday, September 20, 2025 09:00" at bounding box center [173, 194] width 319 height 59
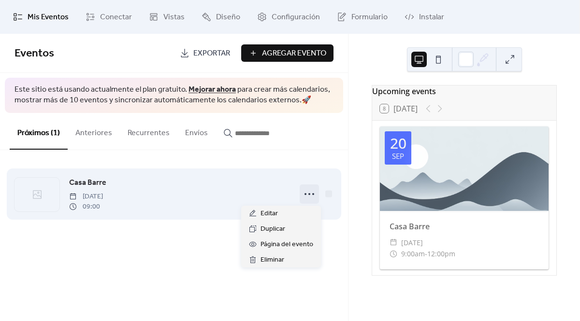
click at [315, 192] on icon at bounding box center [308, 193] width 15 height 15
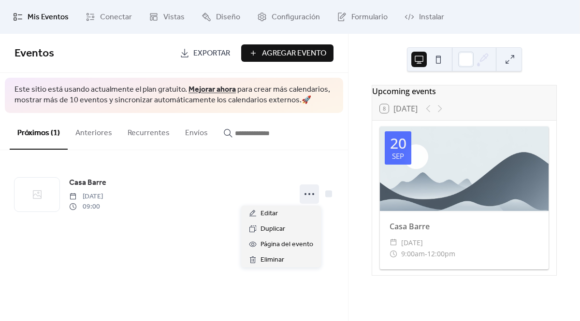
click at [348, 268] on div "Upcoming events 8 [DATE] [DATE] Casa Barre ​ [DATE] ​ 9:00am - 12:00pm" at bounding box center [463, 177] width 231 height 287
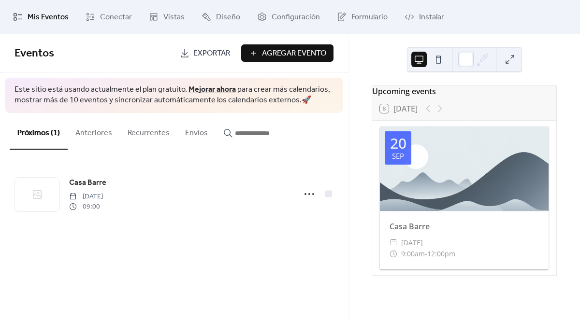
click at [100, 137] on button "Anteriores" at bounding box center [94, 131] width 52 height 36
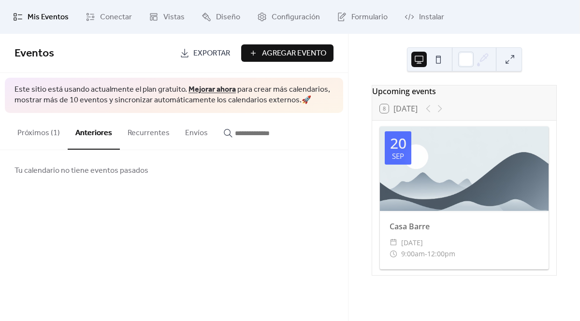
click at [41, 137] on button "Próximos (1)" at bounding box center [39, 131] width 58 height 36
